Goal: Navigation & Orientation: Find specific page/section

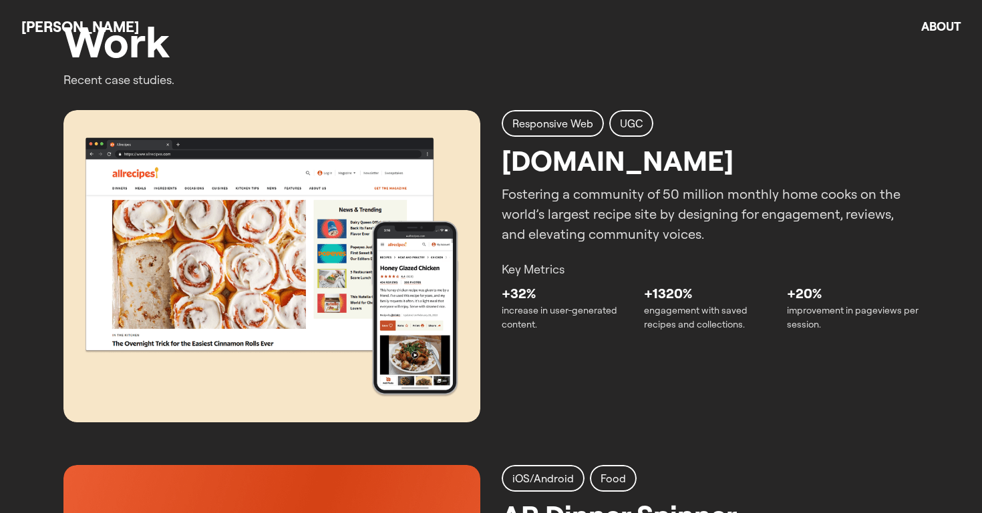
scroll to position [548, 0]
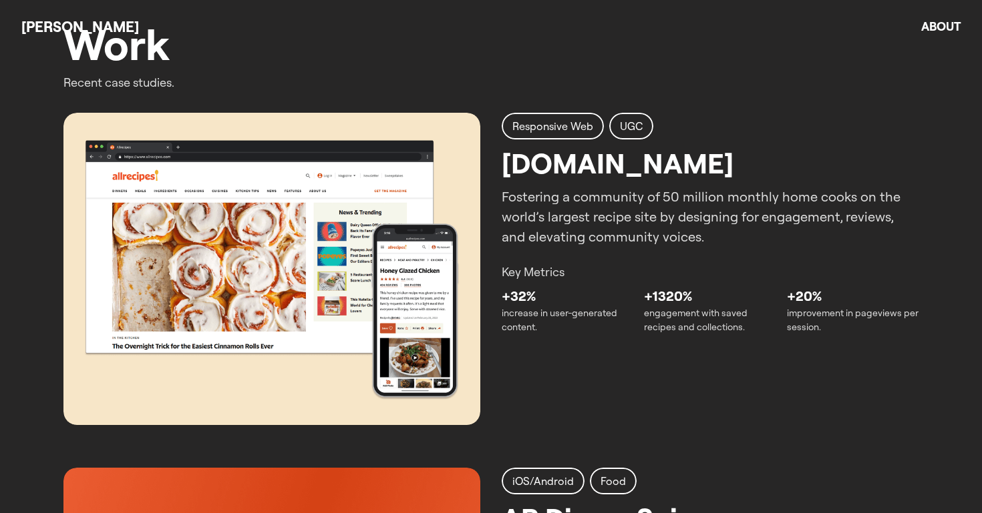
click at [325, 275] on img at bounding box center [271, 269] width 417 height 312
click at [529, 270] on p "Key Metrics" at bounding box center [709, 272] width 417 height 18
click at [394, 357] on img at bounding box center [271, 269] width 417 height 312
click at [448, 301] on img at bounding box center [271, 269] width 417 height 312
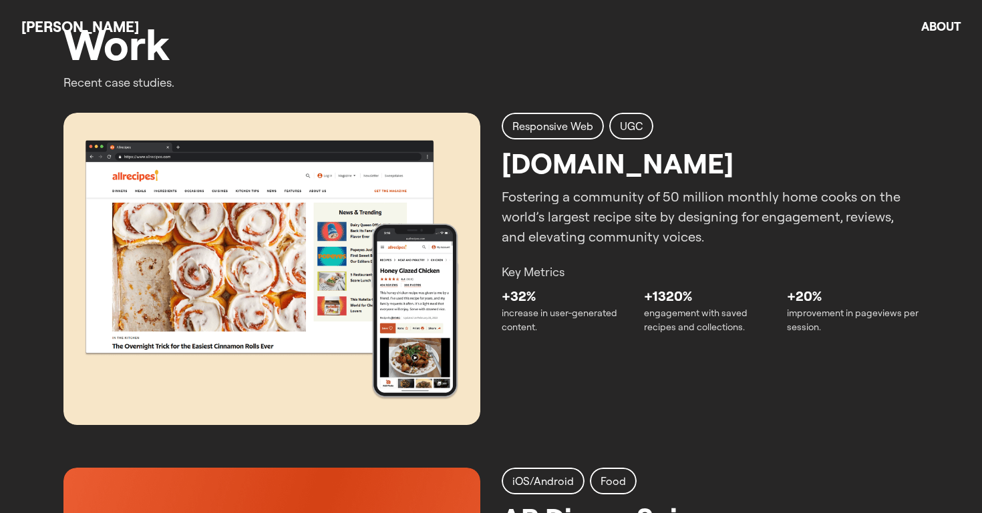
scroll to position [550, 0]
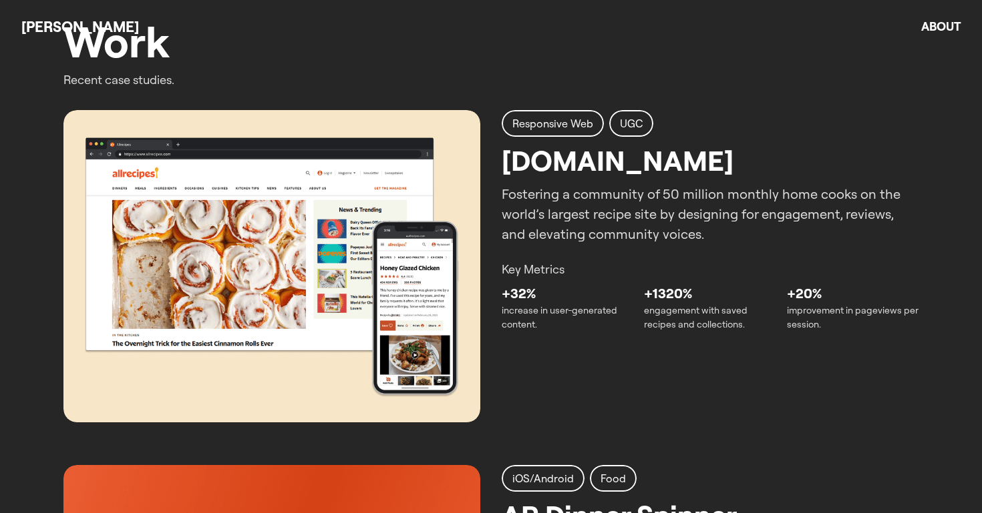
click at [443, 301] on img at bounding box center [271, 266] width 417 height 312
click at [579, 199] on p "Fostering a community of 50 million monthly home cooks on the world’s largest r…" at bounding box center [709, 214] width 417 height 60
click at [576, 172] on h2 "[DOMAIN_NAME]" at bounding box center [617, 161] width 232 height 42
click at [584, 240] on p "Fostering a community of 50 million monthly home cooks on the world’s largest r…" at bounding box center [709, 214] width 417 height 60
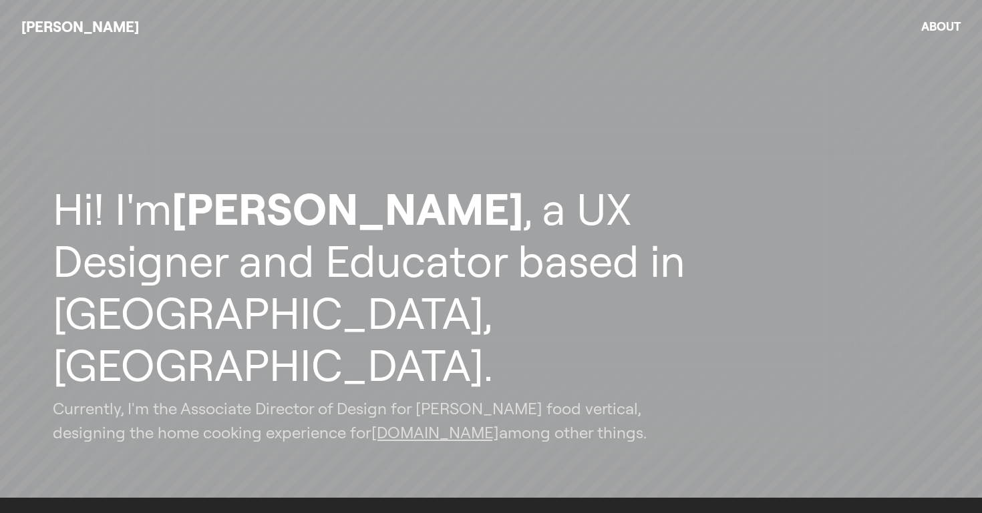
scroll to position [0, 0]
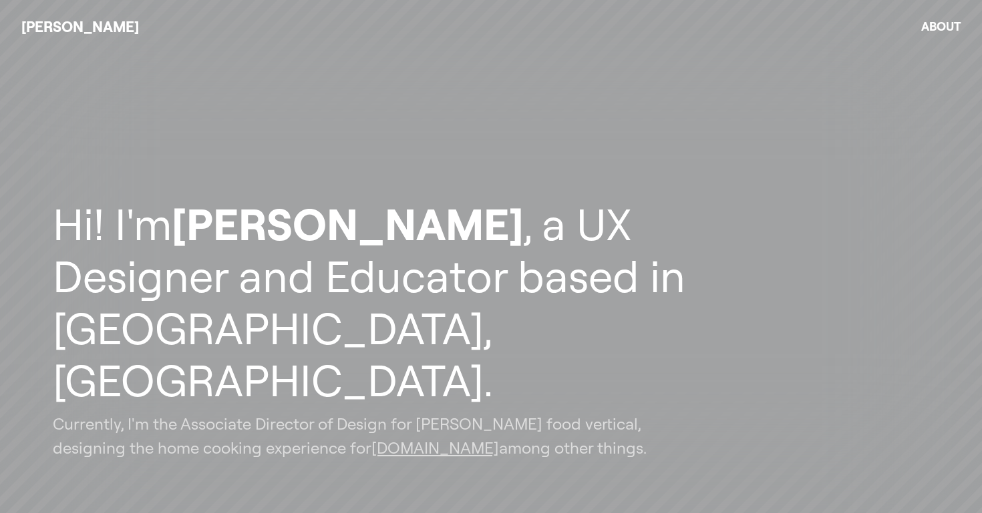
click at [941, 29] on link "About" at bounding box center [940, 26] width 39 height 15
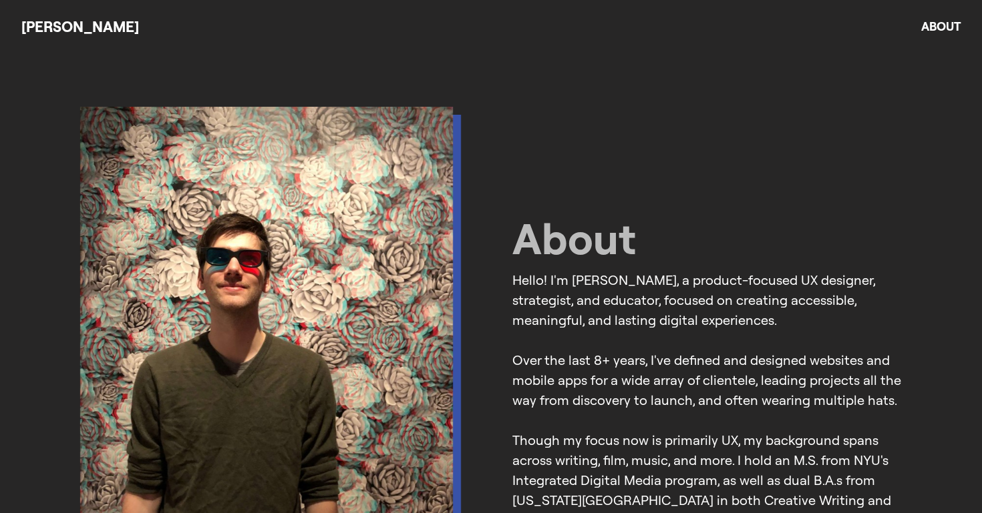
click at [75, 33] on link "[PERSON_NAME]" at bounding box center [80, 26] width 118 height 19
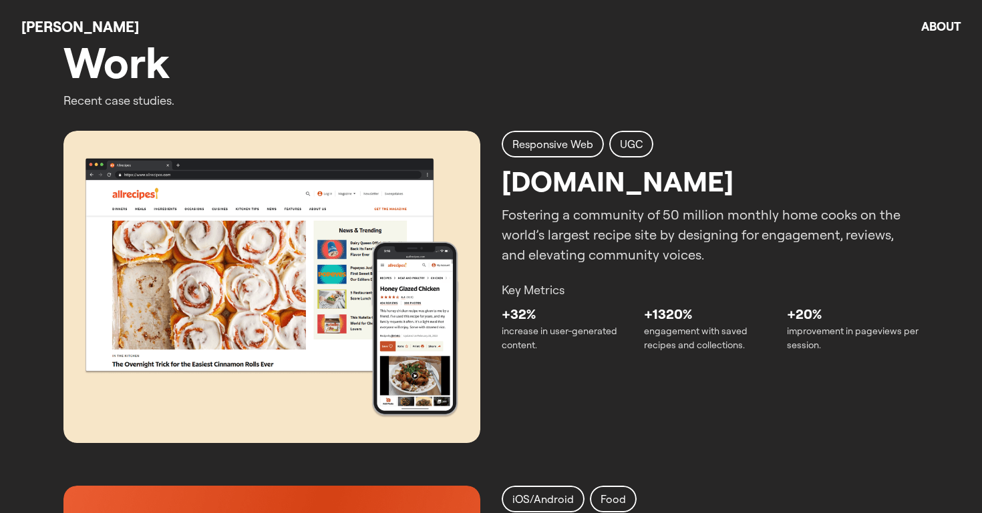
scroll to position [527, 0]
